Goal: Transaction & Acquisition: Purchase product/service

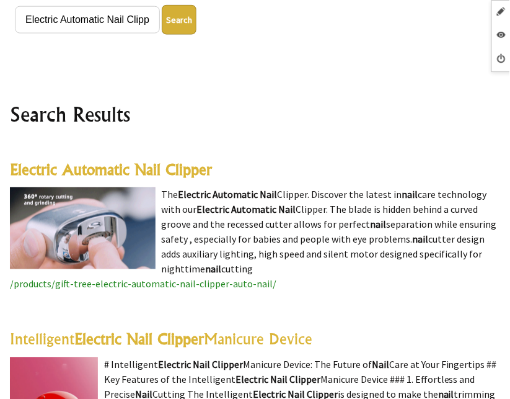
scroll to position [314, 0]
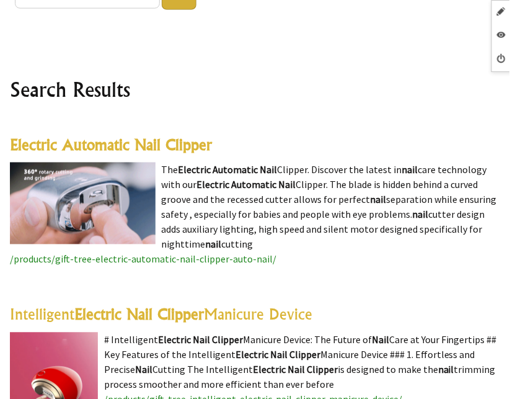
click at [160, 139] on highlight "Electric Automatic Nail Clipper" at bounding box center [111, 145] width 202 height 19
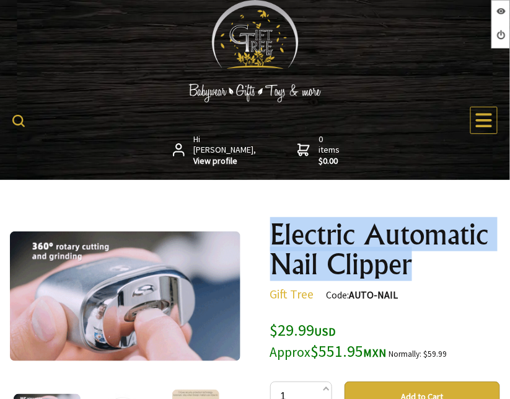
drag, startPoint x: 407, startPoint y: 270, endPoint x: 273, endPoint y: 231, distance: 139.1
click at [273, 231] on h1 "Electric Automatic Nail Clipper" at bounding box center [385, 249] width 231 height 60
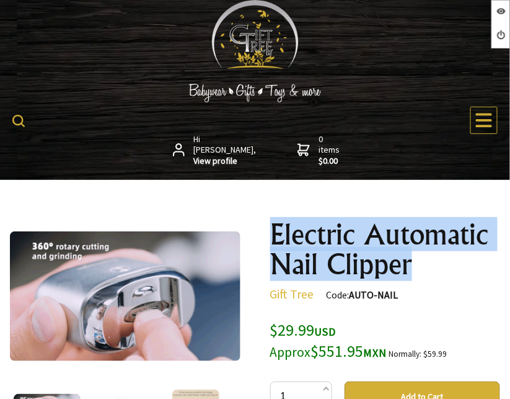
copy h1 "Electric Automatic Nail Clipper"
